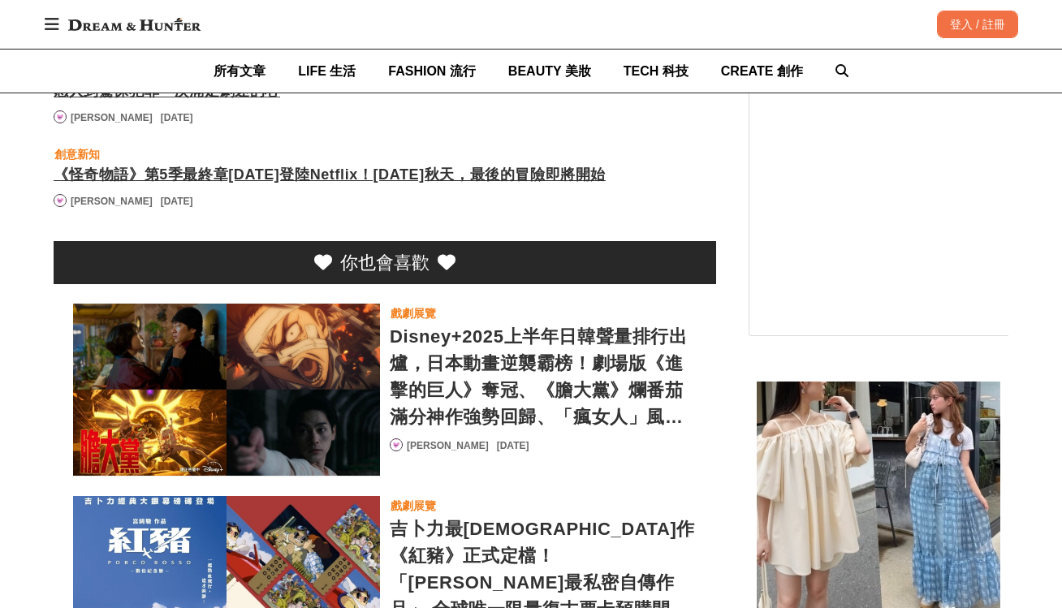
scroll to position [0, 695]
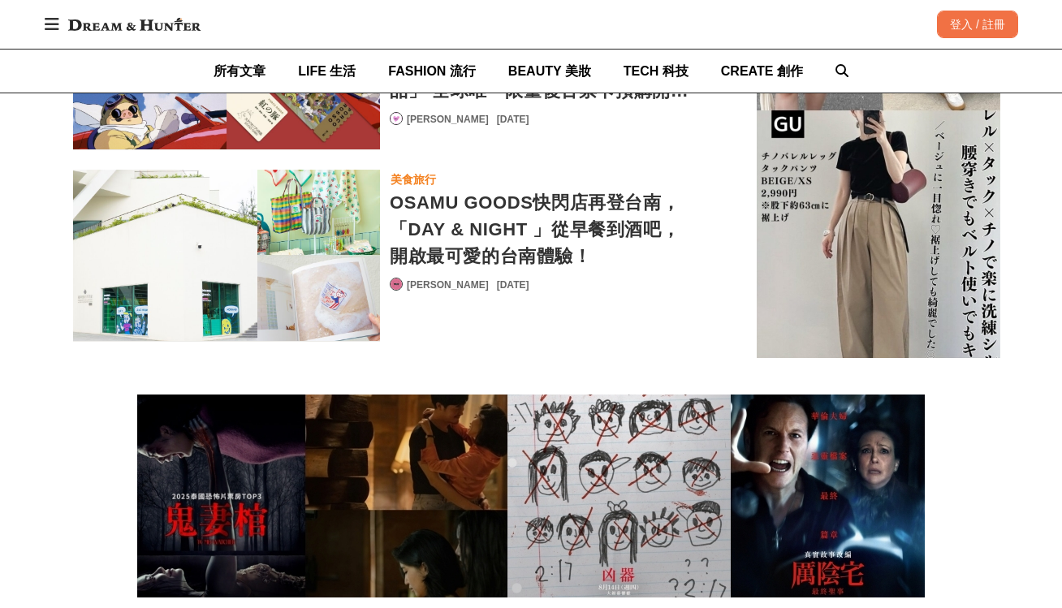
scroll to position [12360, 0]
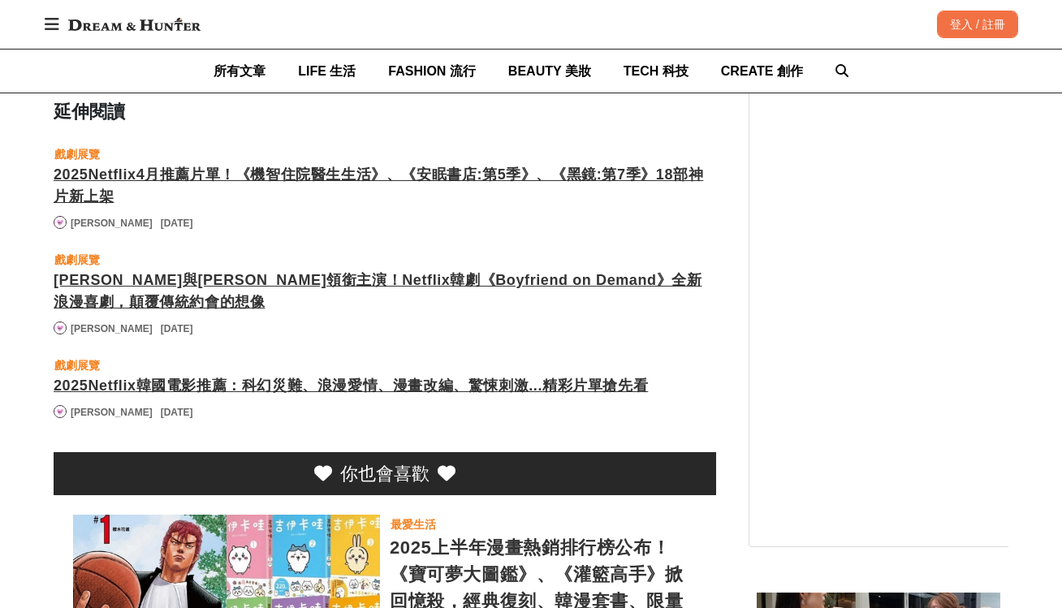
scroll to position [12506, 0]
